Goal: Task Accomplishment & Management: Use online tool/utility

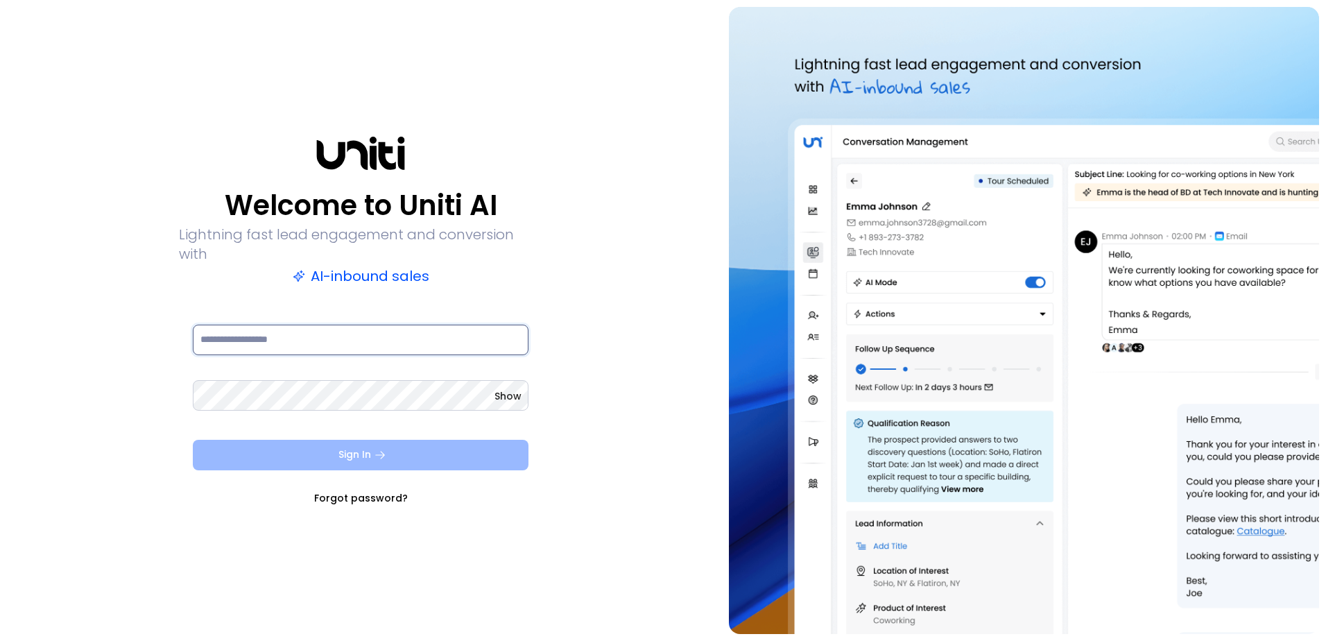
type input "**********"
click at [508, 445] on button "Sign In" at bounding box center [361, 455] width 336 height 31
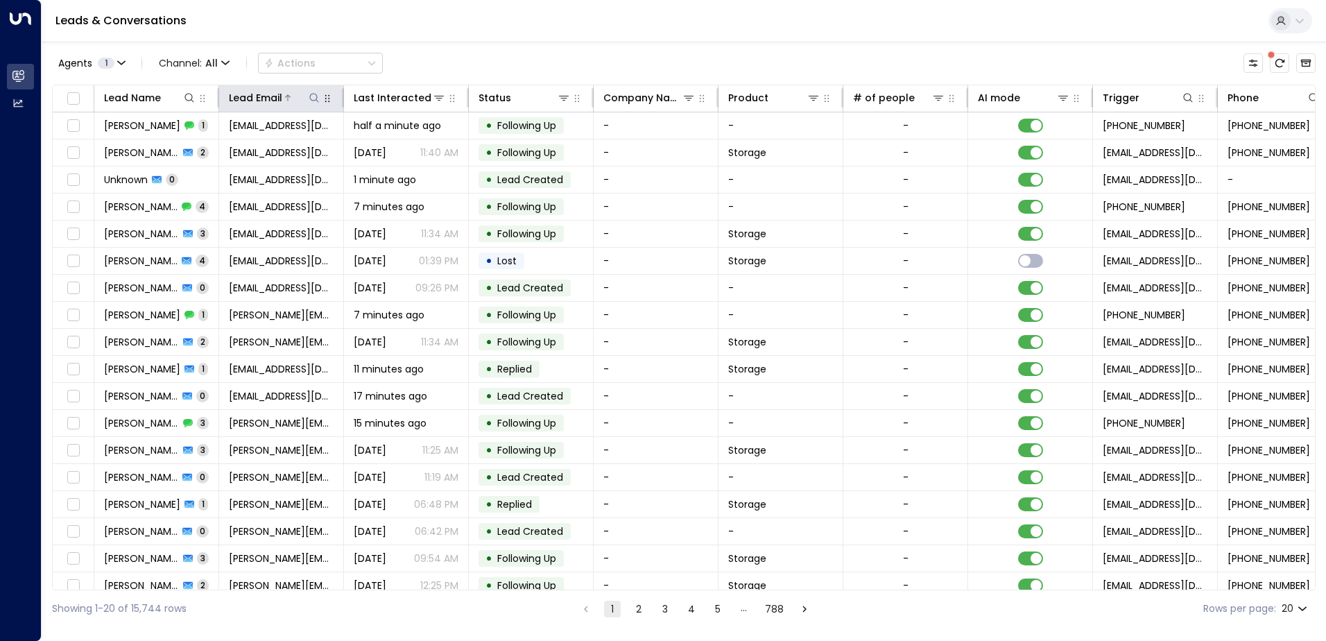
click at [314, 97] on icon at bounding box center [314, 97] width 11 height 11
click at [315, 146] on input "text" at bounding box center [313, 148] width 191 height 26
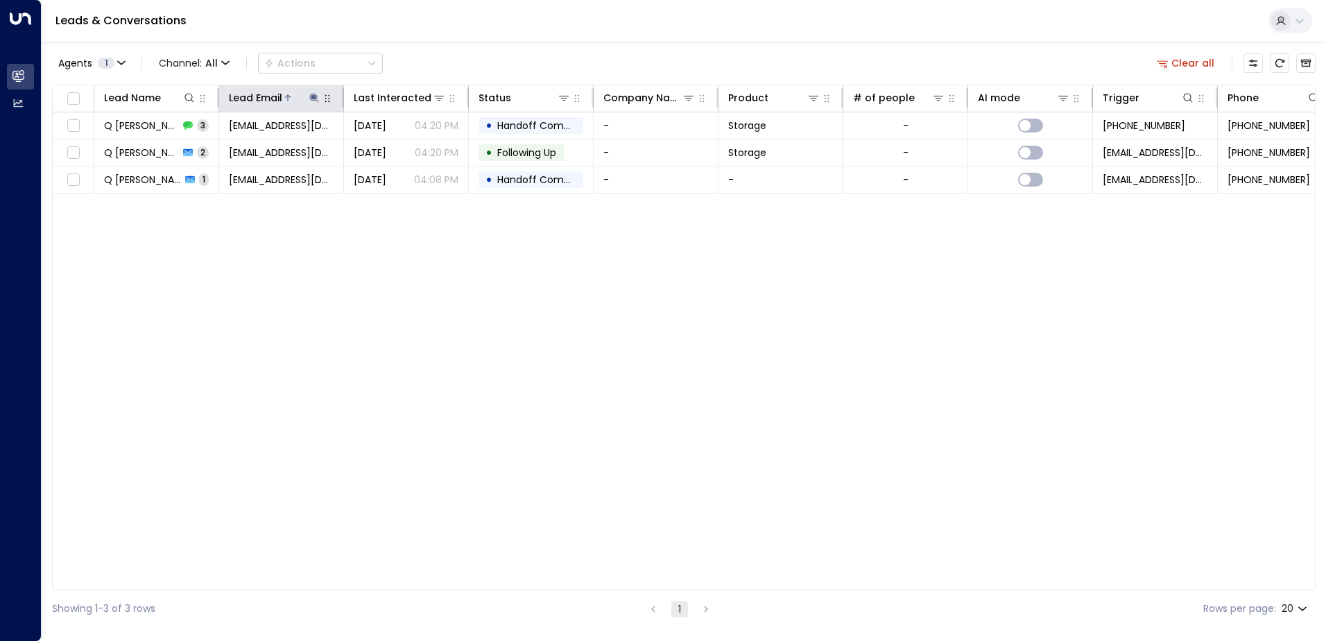
click at [313, 98] on icon at bounding box center [313, 97] width 9 height 9
click at [402, 148] on icon "button" at bounding box center [401, 148] width 9 height 9
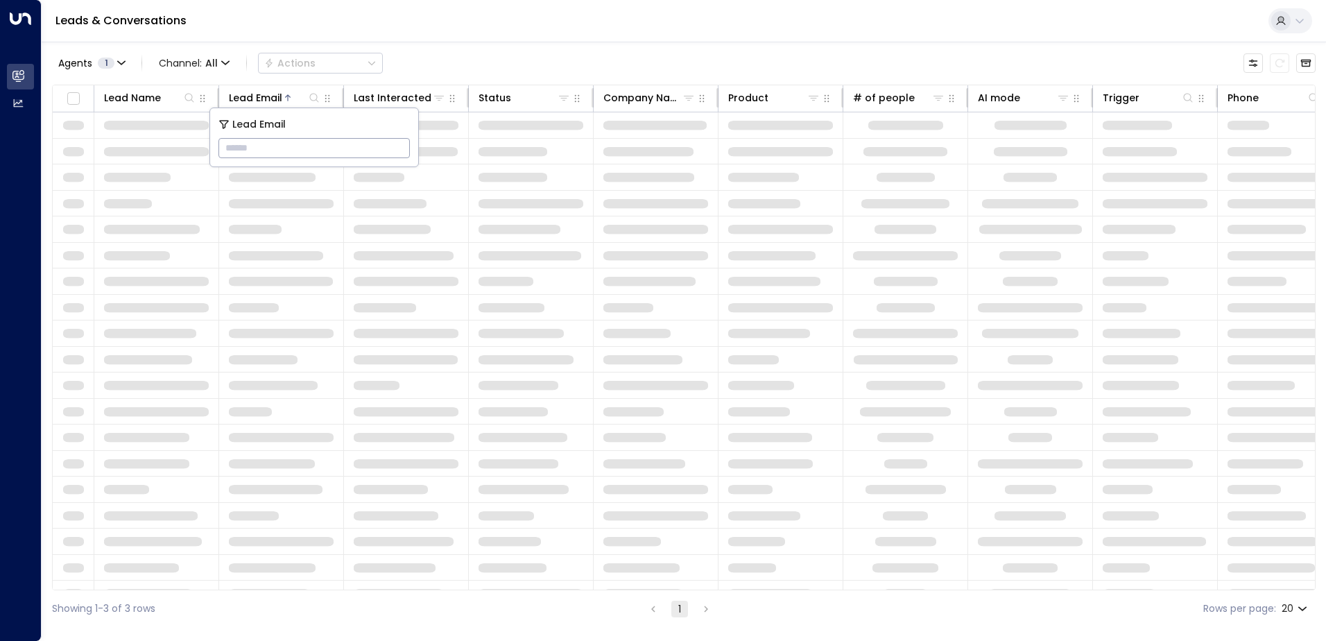
click at [240, 148] on input "text" at bounding box center [313, 148] width 191 height 26
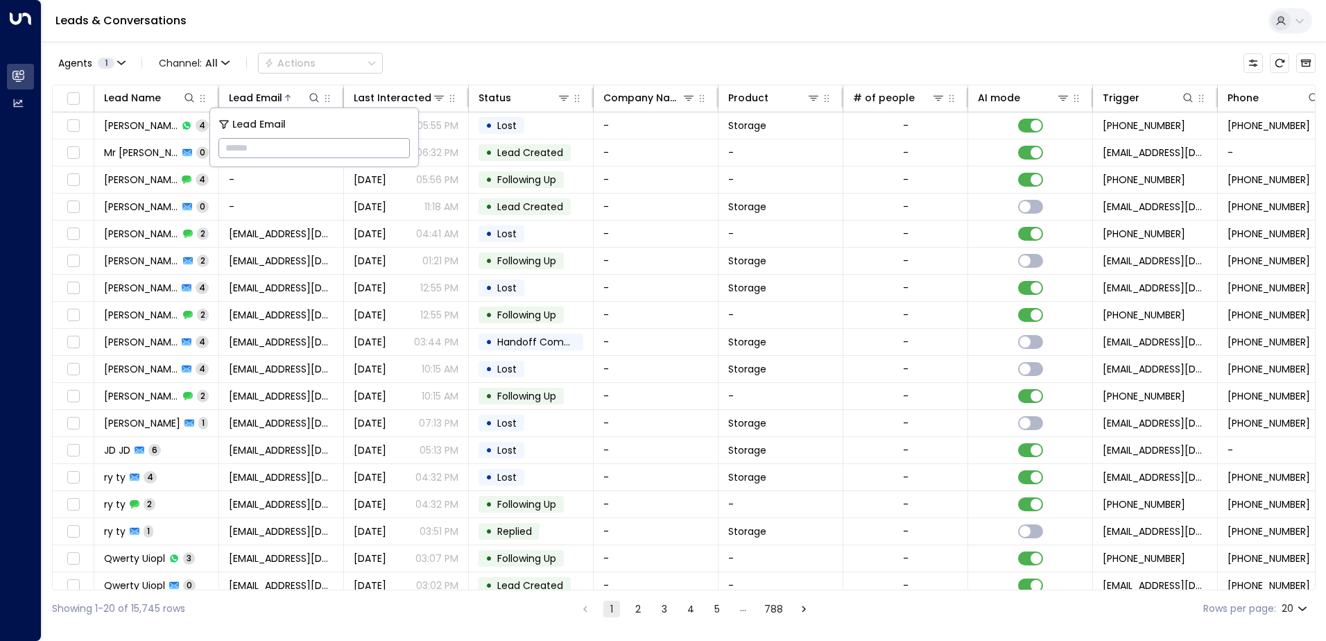
click at [283, 155] on input "text" at bounding box center [313, 148] width 191 height 26
click at [287, 147] on input "text" at bounding box center [313, 148] width 191 height 26
click at [319, 92] on button at bounding box center [314, 98] width 14 height 14
click at [315, 96] on icon at bounding box center [314, 97] width 11 height 11
click at [297, 147] on input "text" at bounding box center [313, 148] width 191 height 26
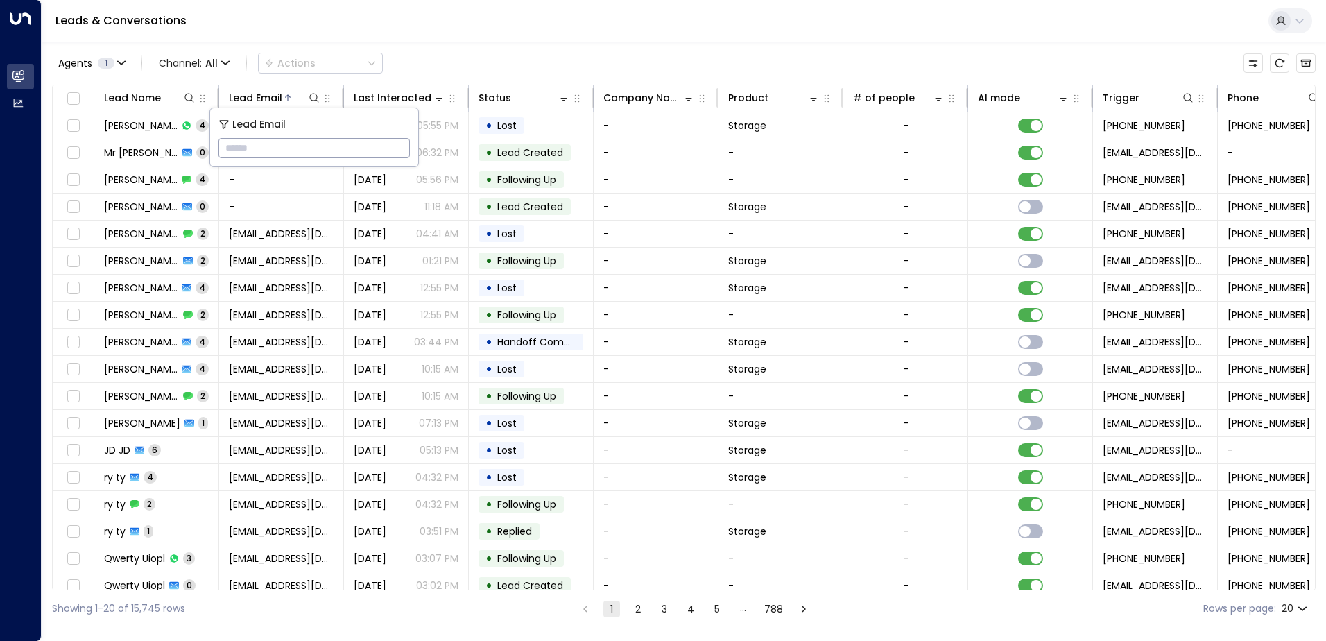
click at [253, 151] on input "text" at bounding box center [313, 148] width 191 height 26
click at [311, 96] on icon at bounding box center [314, 97] width 11 height 11
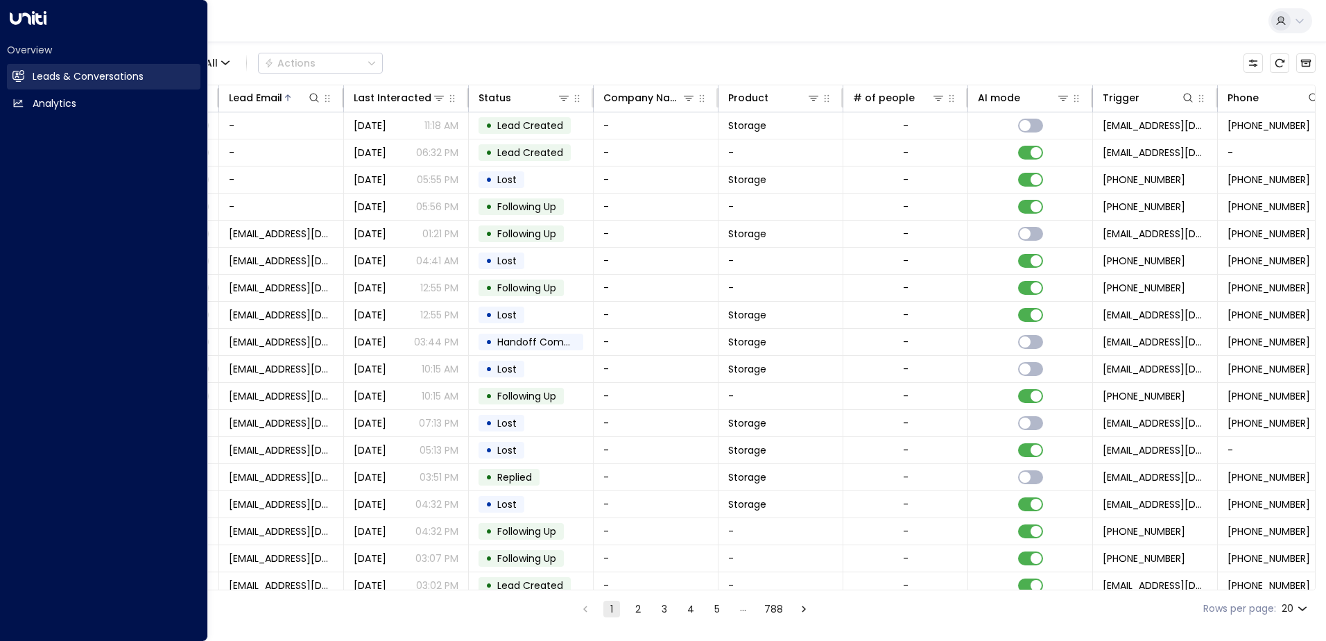
click at [53, 71] on h2 "Leads & Conversations" at bounding box center [88, 76] width 111 height 15
click at [53, 72] on h2 "Leads & Conversations" at bounding box center [88, 76] width 111 height 15
click at [60, 73] on h2 "Leads & Conversations" at bounding box center [88, 76] width 111 height 15
click at [110, 78] on h2 "Leads & Conversations" at bounding box center [88, 76] width 111 height 15
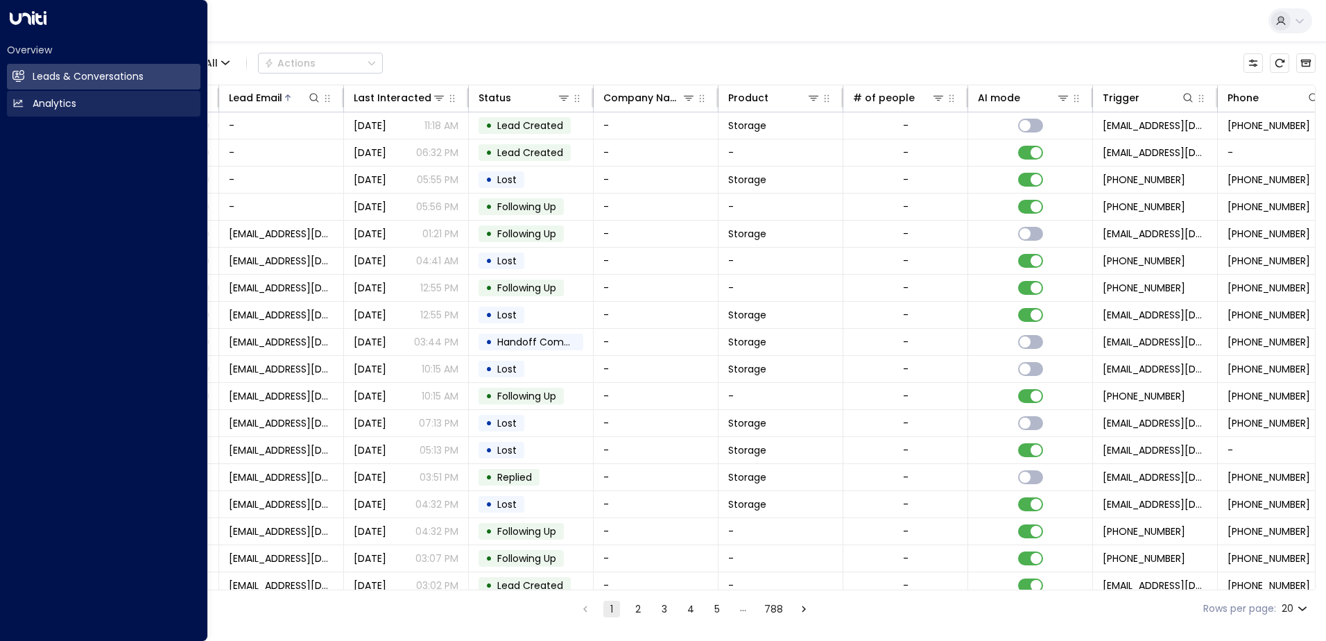
click at [83, 103] on link "Analytics Analytics" at bounding box center [103, 104] width 193 height 26
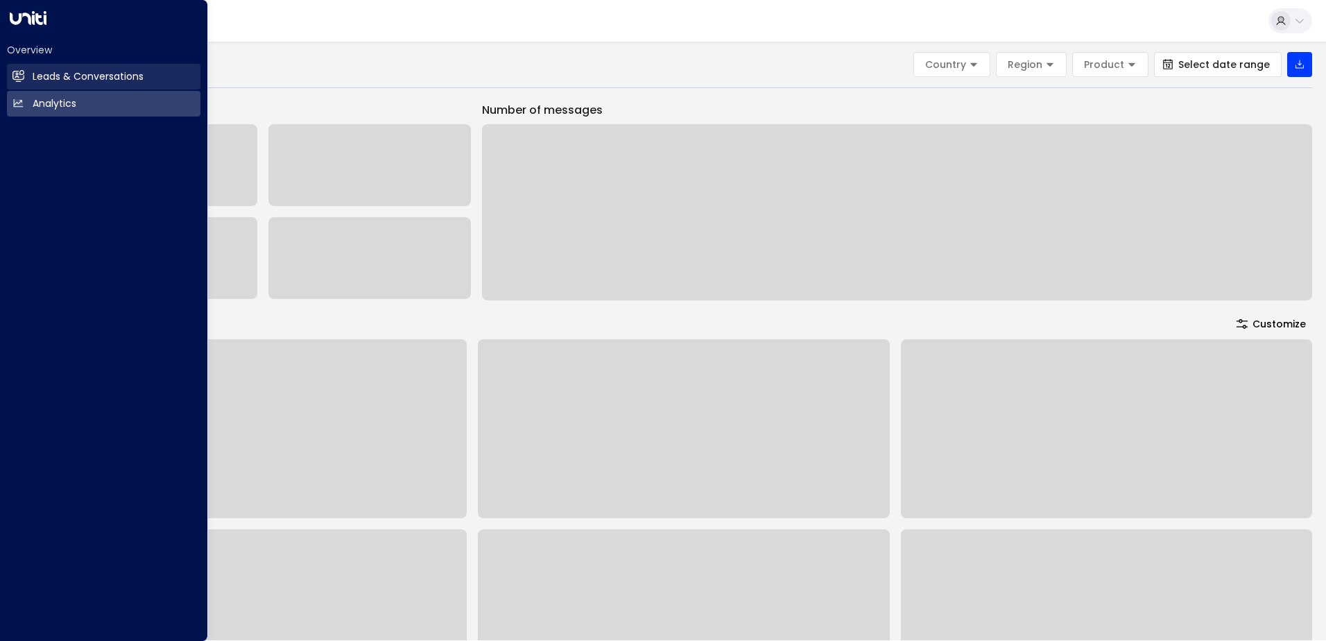
click at [107, 79] on h2 "Leads & Conversations" at bounding box center [88, 76] width 111 height 15
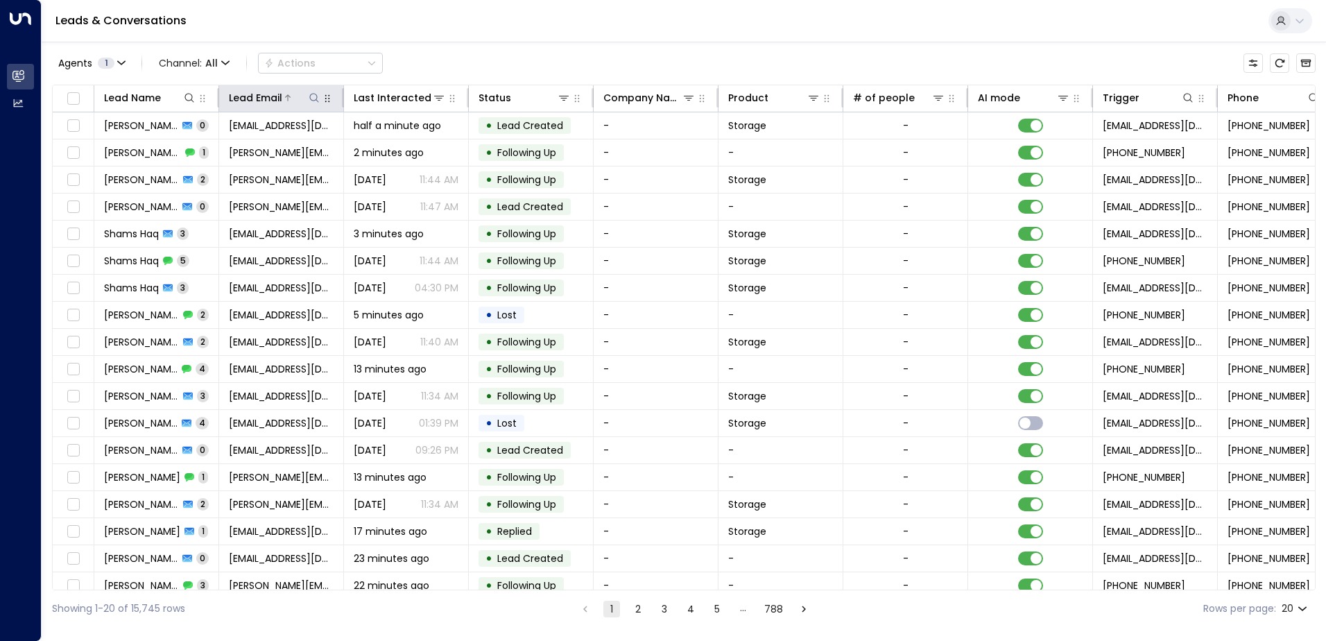
click at [315, 96] on icon at bounding box center [314, 97] width 11 height 11
click at [299, 148] on input "text" at bounding box center [313, 148] width 191 height 26
